Goal: Task Accomplishment & Management: Manage account settings

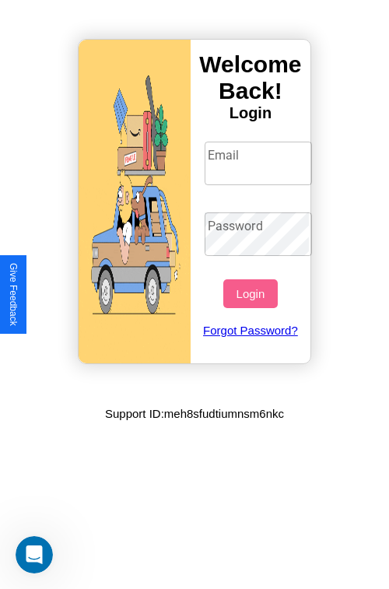
click at [260, 163] on input "Email" at bounding box center [259, 164] width 108 height 44
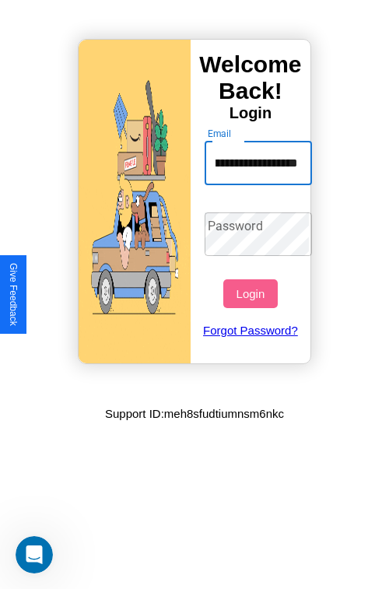
scroll to position [0, 47]
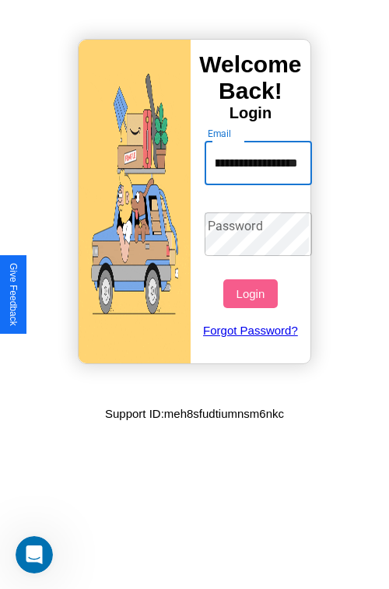
type input "**********"
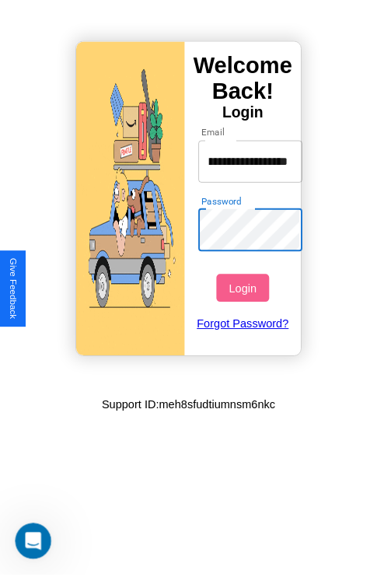
scroll to position [0, 0]
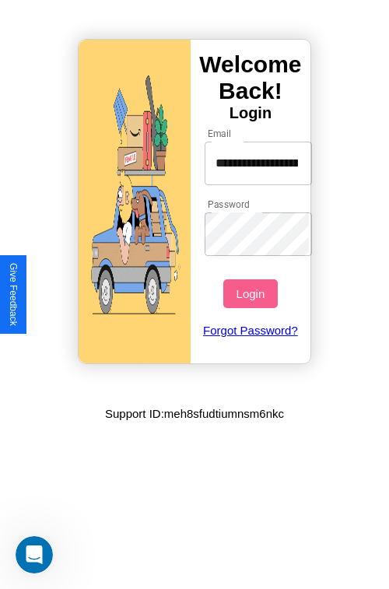
click at [252, 293] on button "Login" at bounding box center [250, 293] width 54 height 29
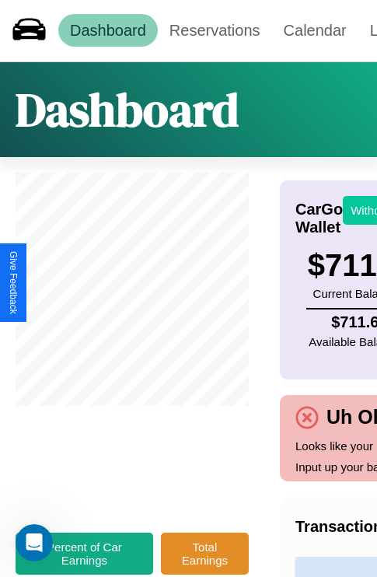
click at [366, 210] on button "Withdraw" at bounding box center [375, 210] width 65 height 29
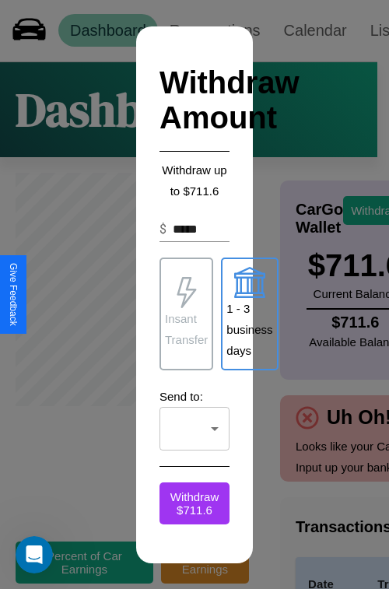
click at [249, 314] on p "1 - 3 business days" at bounding box center [249, 329] width 46 height 63
click at [186, 314] on p "Insant Transfer" at bounding box center [186, 329] width 43 height 42
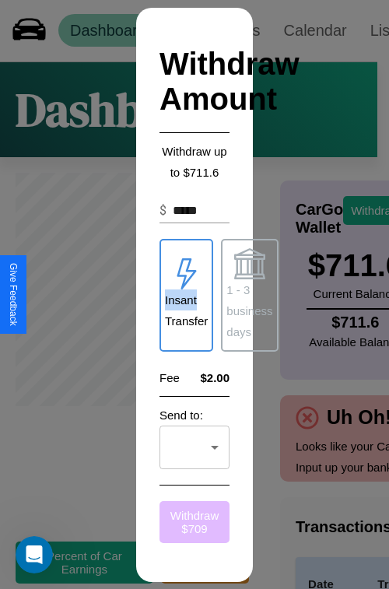
click at [195, 521] on button "Withdraw $ 709" at bounding box center [194, 522] width 70 height 42
